Goal: Information Seeking & Learning: Learn about a topic

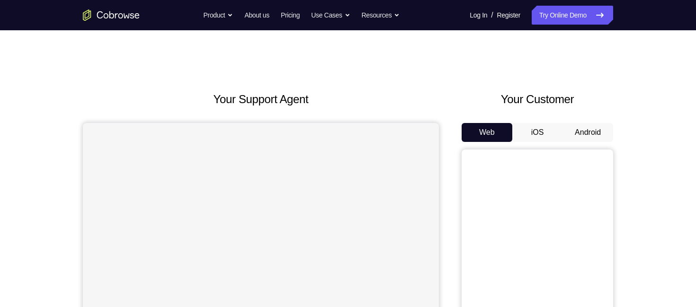
click at [582, 134] on button "Android" at bounding box center [587, 132] width 51 height 19
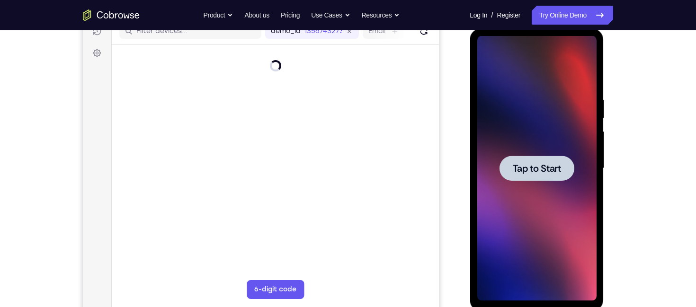
click at [550, 159] on div at bounding box center [536, 168] width 75 height 25
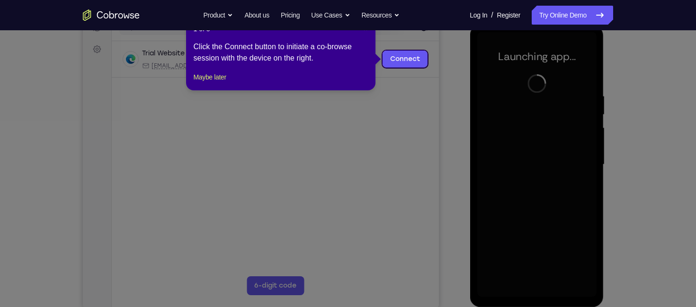
scroll to position [112, 0]
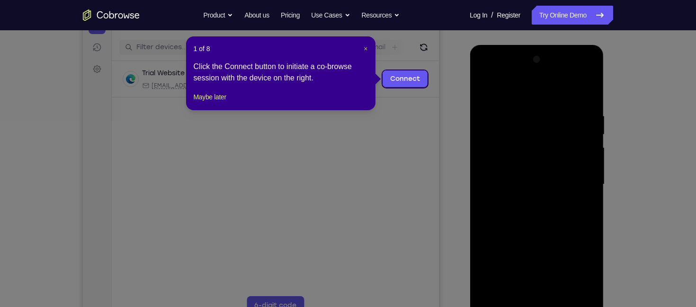
click at [364, 52] on button "×" at bounding box center [366, 48] width 4 height 9
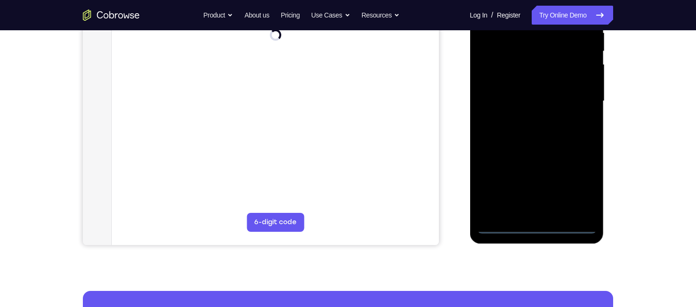
scroll to position [195, 0]
click at [538, 225] on div at bounding box center [536, 101] width 119 height 265
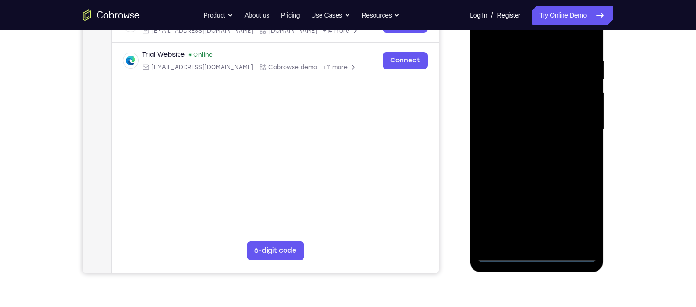
scroll to position [166, 0]
click at [579, 218] on div at bounding box center [536, 130] width 119 height 265
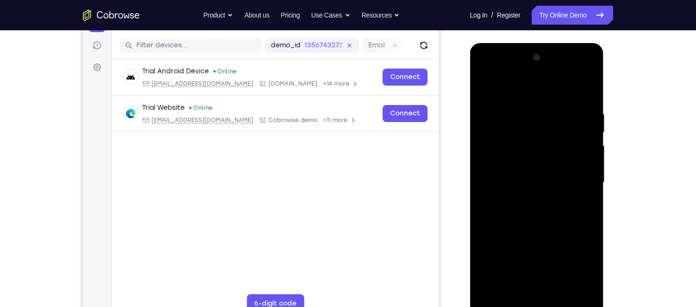
click at [521, 97] on div at bounding box center [536, 182] width 119 height 265
click at [574, 174] on div at bounding box center [536, 182] width 119 height 265
click at [522, 200] on div at bounding box center [536, 182] width 119 height 265
click at [533, 174] on div at bounding box center [536, 182] width 119 height 265
click at [534, 160] on div at bounding box center [536, 182] width 119 height 265
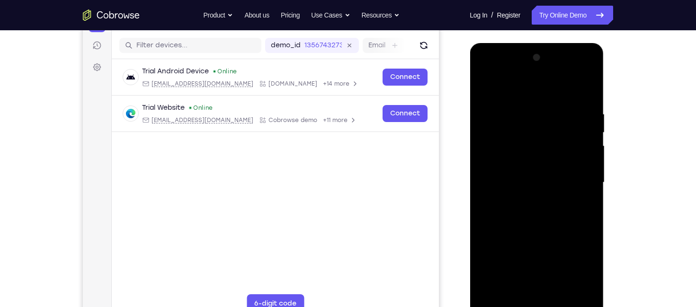
click at [551, 185] on div at bounding box center [536, 182] width 119 height 265
click at [543, 213] on div at bounding box center [536, 182] width 119 height 265
click at [589, 101] on div at bounding box center [536, 182] width 119 height 265
click at [586, 98] on div at bounding box center [536, 182] width 119 height 265
click at [560, 292] on div at bounding box center [536, 182] width 119 height 265
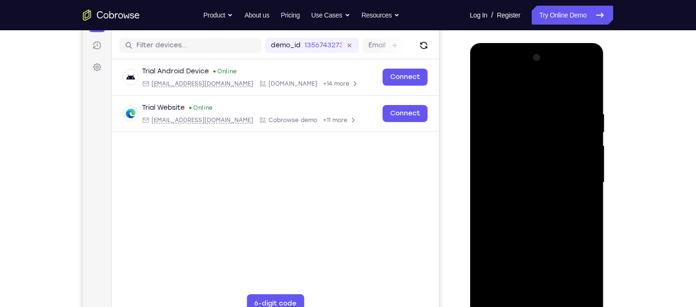
click at [552, 236] on div at bounding box center [536, 182] width 119 height 265
click at [541, 293] on div at bounding box center [536, 182] width 119 height 265
click at [591, 273] on div at bounding box center [536, 182] width 119 height 265
click at [586, 273] on div at bounding box center [536, 182] width 119 height 265
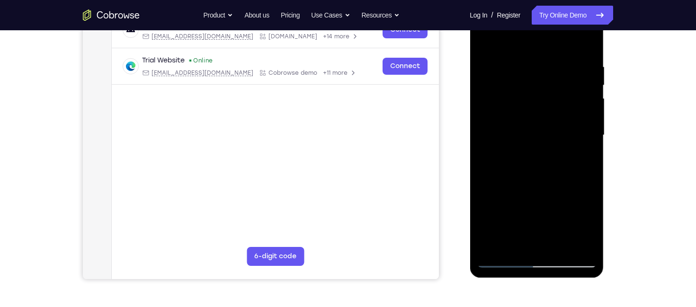
scroll to position [160, 0]
click at [504, 260] on div at bounding box center [536, 135] width 119 height 265
click at [488, 40] on div at bounding box center [536, 135] width 119 height 265
click at [588, 37] on div at bounding box center [536, 135] width 119 height 265
click at [483, 40] on div at bounding box center [536, 135] width 119 height 265
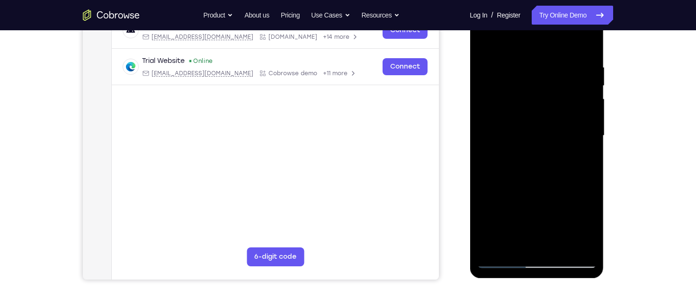
click at [528, 63] on div at bounding box center [536, 135] width 119 height 265
click at [580, 107] on div at bounding box center [536, 135] width 119 height 265
click at [585, 107] on div at bounding box center [536, 135] width 119 height 265
click at [584, 42] on div at bounding box center [536, 135] width 119 height 265
drag, startPoint x: 540, startPoint y: 195, endPoint x: 558, endPoint y: 91, distance: 105.2
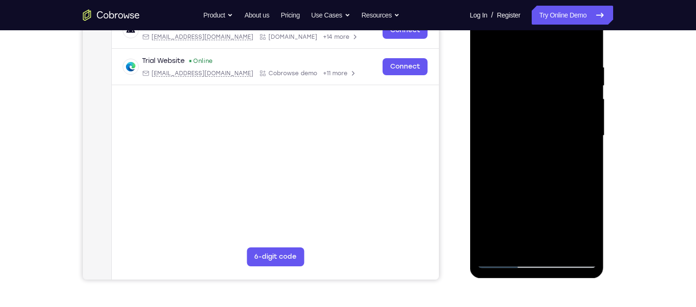
click at [558, 91] on div at bounding box center [536, 135] width 119 height 265
drag, startPoint x: 548, startPoint y: 194, endPoint x: 543, endPoint y: 56, distance: 137.8
click at [543, 56] on div at bounding box center [536, 135] width 119 height 265
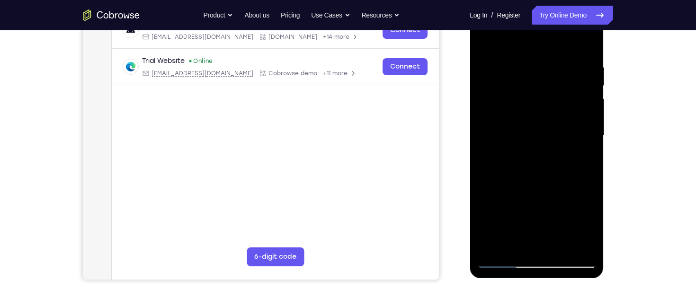
drag, startPoint x: 548, startPoint y: 196, endPoint x: 1017, endPoint y: 23, distance: 500.5
click at [547, 27] on div at bounding box center [536, 135] width 119 height 265
click at [554, 177] on div at bounding box center [536, 135] width 119 height 265
click at [555, 146] on div at bounding box center [536, 135] width 119 height 265
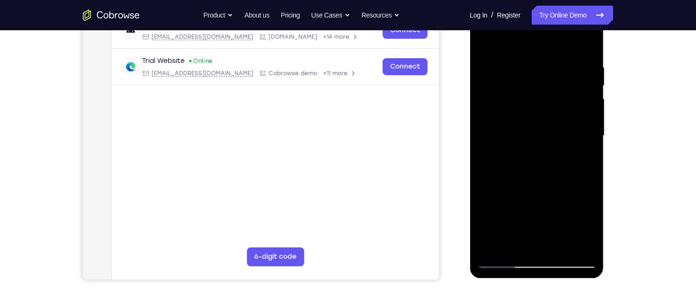
drag, startPoint x: 556, startPoint y: 210, endPoint x: 567, endPoint y: 98, distance: 113.1
click at [567, 98] on div at bounding box center [536, 135] width 119 height 265
click at [564, 179] on div at bounding box center [536, 135] width 119 height 265
drag, startPoint x: 564, startPoint y: 179, endPoint x: 569, endPoint y: 30, distance: 148.7
click at [569, 30] on div at bounding box center [536, 135] width 119 height 265
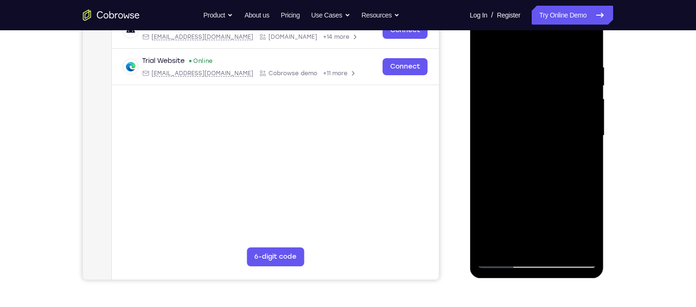
drag, startPoint x: 558, startPoint y: 200, endPoint x: 560, endPoint y: 57, distance: 143.0
click at [560, 57] on div at bounding box center [536, 135] width 119 height 265
drag, startPoint x: 560, startPoint y: 198, endPoint x: 566, endPoint y: 32, distance: 165.8
click at [566, 32] on div at bounding box center [536, 135] width 119 height 265
drag, startPoint x: 553, startPoint y: 198, endPoint x: 554, endPoint y: 74, distance: 124.0
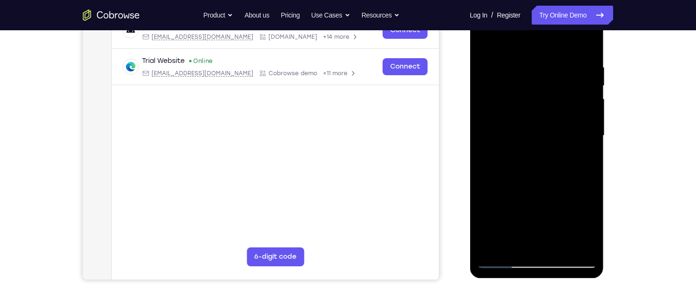
click at [554, 74] on div at bounding box center [536, 135] width 119 height 265
drag, startPoint x: 554, startPoint y: 154, endPoint x: 551, endPoint y: 44, distance: 110.3
click at [551, 44] on div at bounding box center [536, 135] width 119 height 265
drag, startPoint x: 558, startPoint y: 202, endPoint x: 560, endPoint y: 77, distance: 125.5
click at [560, 77] on div at bounding box center [536, 135] width 119 height 265
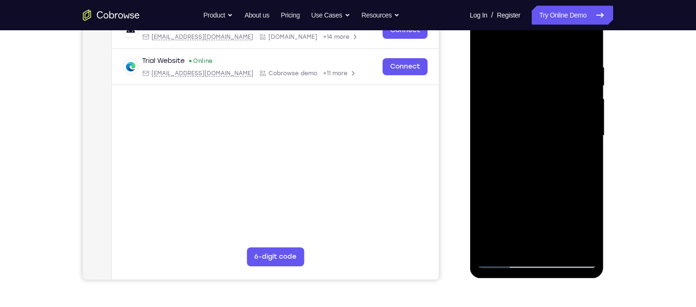
drag, startPoint x: 557, startPoint y: 217, endPoint x: 573, endPoint y: 62, distance: 155.7
click at [573, 62] on div at bounding box center [536, 135] width 119 height 265
drag, startPoint x: 565, startPoint y: 197, endPoint x: 569, endPoint y: 133, distance: 63.5
click at [569, 133] on div at bounding box center [536, 135] width 119 height 265
drag, startPoint x: 555, startPoint y: 207, endPoint x: 562, endPoint y: 77, distance: 130.4
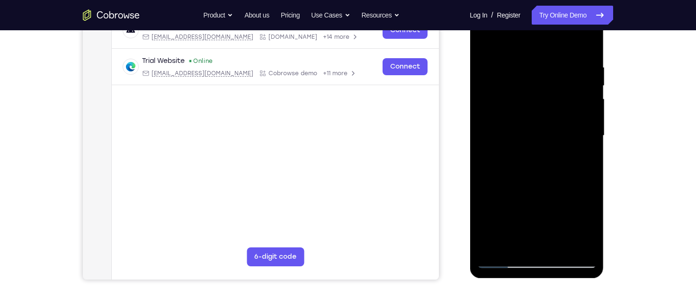
click at [562, 77] on div at bounding box center [536, 135] width 119 height 265
drag, startPoint x: 550, startPoint y: 204, endPoint x: 560, endPoint y: 85, distance: 118.7
click at [560, 85] on div at bounding box center [536, 135] width 119 height 265
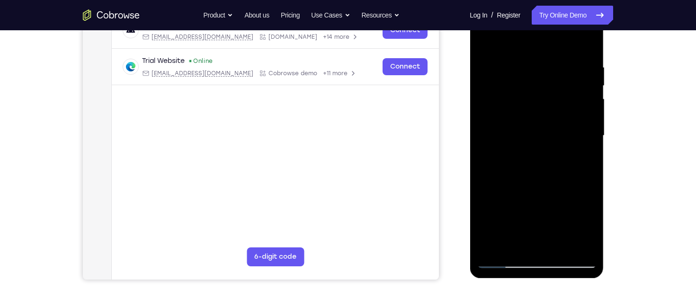
drag, startPoint x: 554, startPoint y: 204, endPoint x: 560, endPoint y: 67, distance: 137.4
click at [560, 67] on div at bounding box center [536, 135] width 119 height 265
click at [560, 245] on div at bounding box center [536, 135] width 119 height 265
click at [544, 125] on div at bounding box center [536, 135] width 119 height 265
click at [540, 245] on div at bounding box center [536, 135] width 119 height 265
